Goal: Task Accomplishment & Management: Use online tool/utility

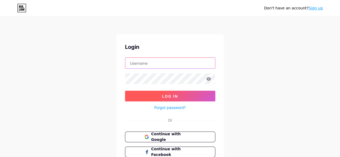
type input "[EMAIL_ADDRESS][DOMAIN_NAME]"
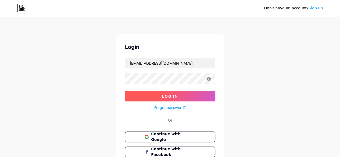
click at [182, 97] on button "Log In" at bounding box center [170, 96] width 90 height 11
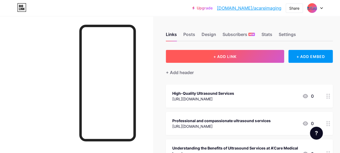
click at [236, 57] on span "+ ADD LINK" at bounding box center [224, 56] width 23 height 5
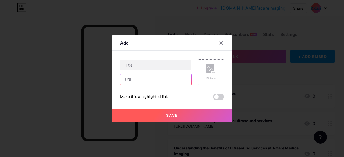
click at [151, 83] on input "text" at bounding box center [155, 79] width 71 height 11
paste input "[URL][DOMAIN_NAME]"
click at [144, 78] on input "[URL][DOMAIN_NAME]" at bounding box center [155, 79] width 71 height 11
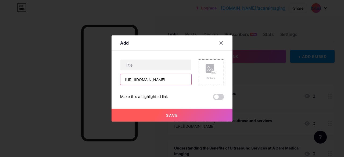
paste input "Access High-Quality, Bulk-Billed Ultrasound Services in [GEOGRAPHIC_DATA] ([GEO…"
type input "Access High-Quality, Bulk-Billed Ultrasound Services in [GEOGRAPHIC_DATA] ([GEO…"
click at [161, 80] on input "Access High-Quality, Bulk-Billed Ultrasound Services in [GEOGRAPHIC_DATA] ([GEO…" at bounding box center [155, 79] width 71 height 11
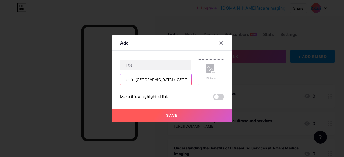
click at [161, 80] on input "Access High-Quality, Bulk-Billed Ultrasound Services in [GEOGRAPHIC_DATA] ([GEO…" at bounding box center [155, 79] width 71 height 11
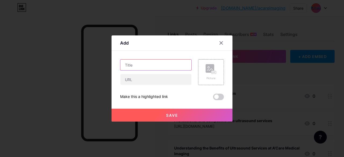
click at [162, 67] on input "text" at bounding box center [155, 65] width 71 height 11
paste input "Access High-Quality, Bulk-Billed Ultrasound Services in [GEOGRAPHIC_DATA] ([GEO…"
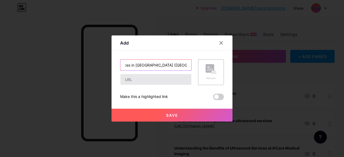
type input "Access High-Quality, Bulk-Billed Ultrasound Services in [GEOGRAPHIC_DATA] ([GEO…"
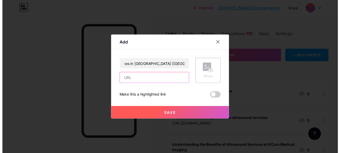
scroll to position [0, 0]
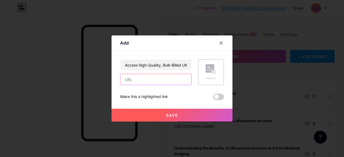
click at [162, 81] on input "text" at bounding box center [155, 79] width 71 height 11
paste input "[URL][DOMAIN_NAME]"
type input "[URL][DOMAIN_NAME]"
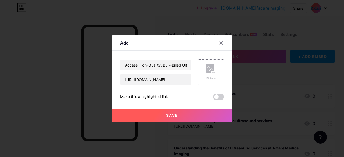
click at [175, 115] on span "Save" at bounding box center [172, 115] width 12 height 5
